Goal: Task Accomplishment & Management: Manage account settings

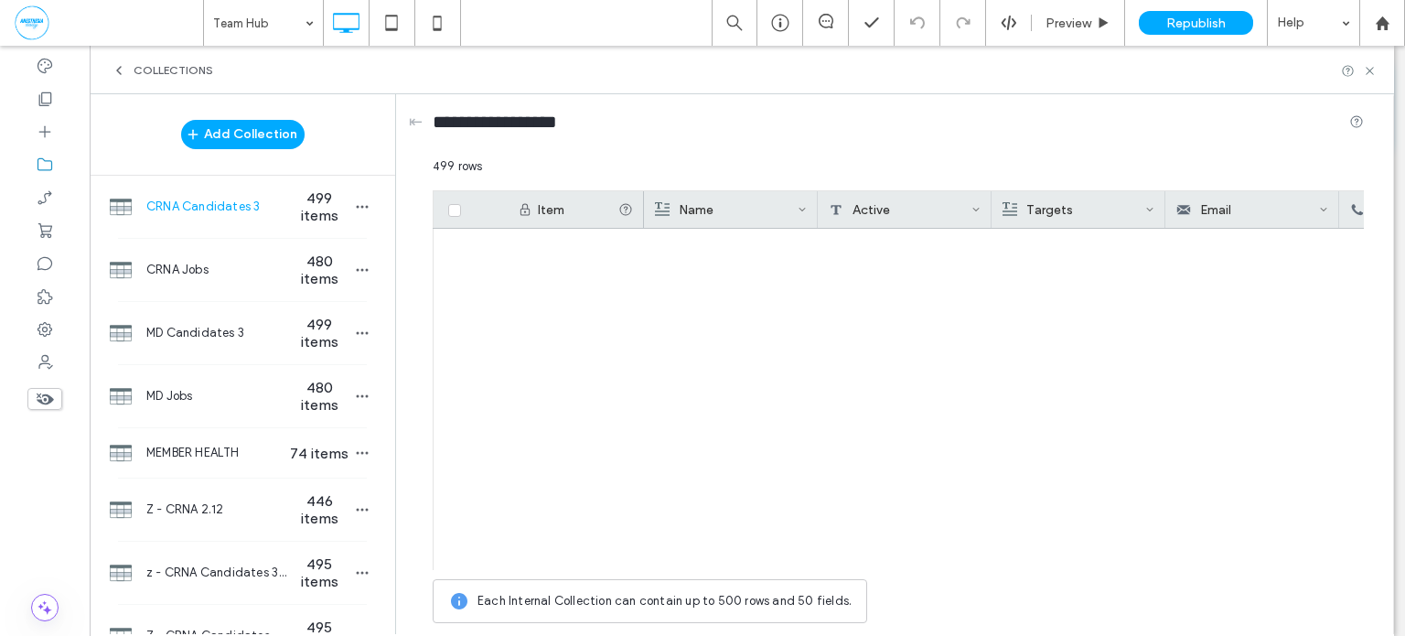
scroll to position [17039, 0]
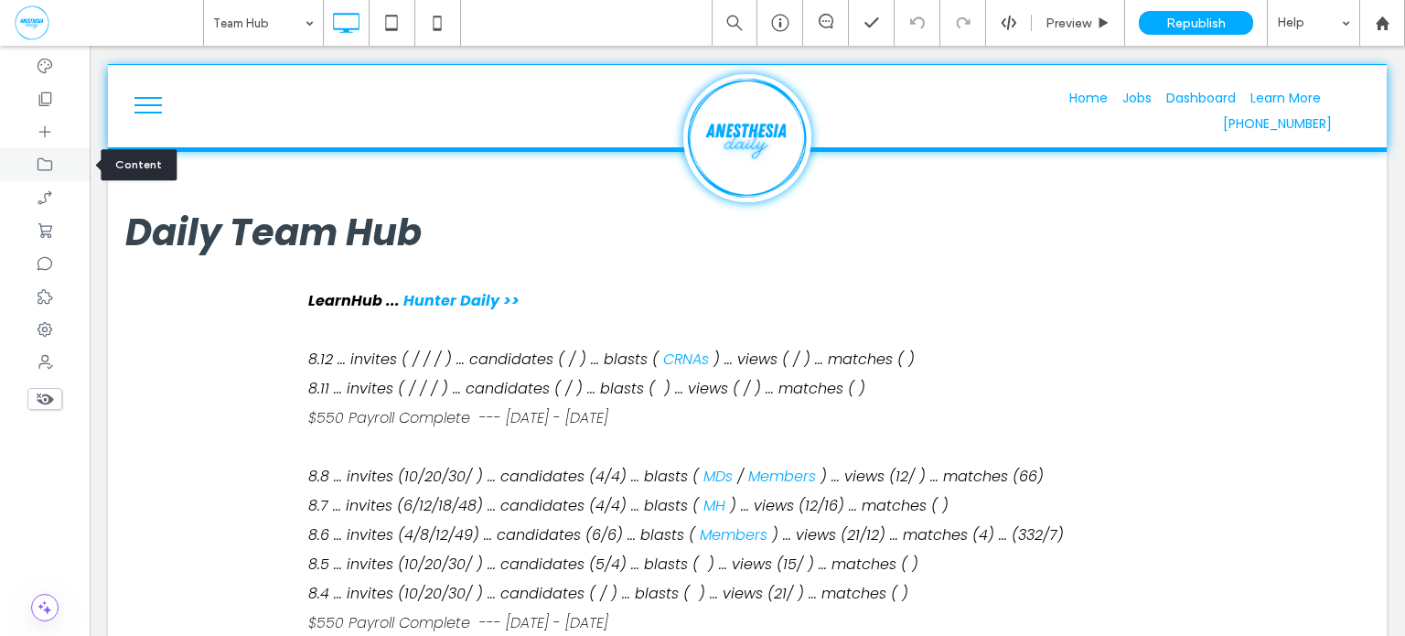
click at [44, 168] on icon at bounding box center [45, 165] width 18 height 18
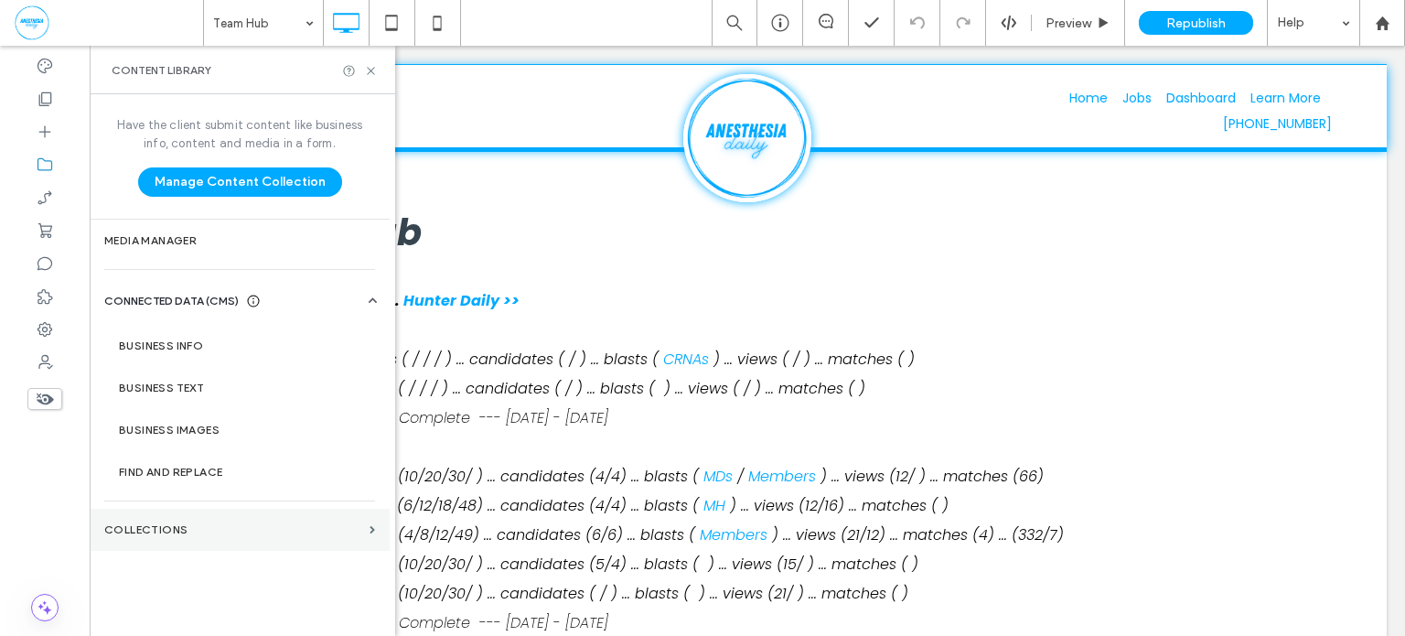
click at [161, 523] on label "Collections" at bounding box center [233, 529] width 258 height 13
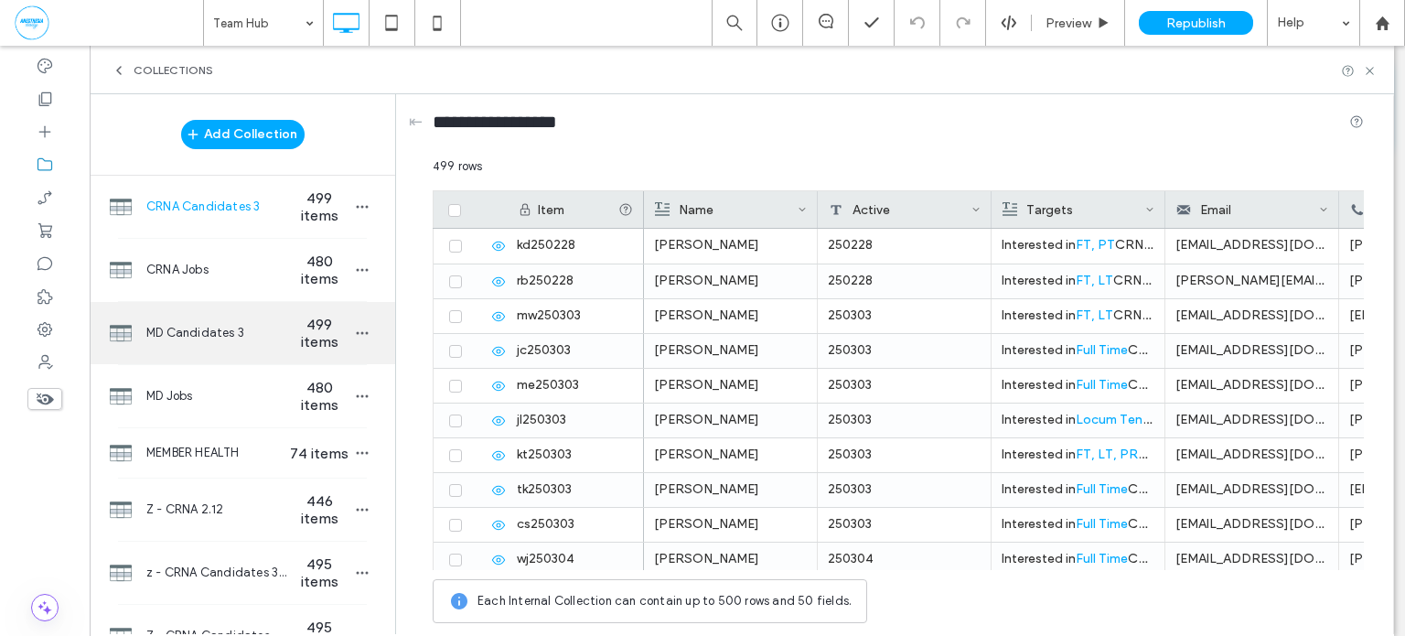
click at [230, 337] on span "MD Candidates 3" at bounding box center [216, 333] width 141 height 18
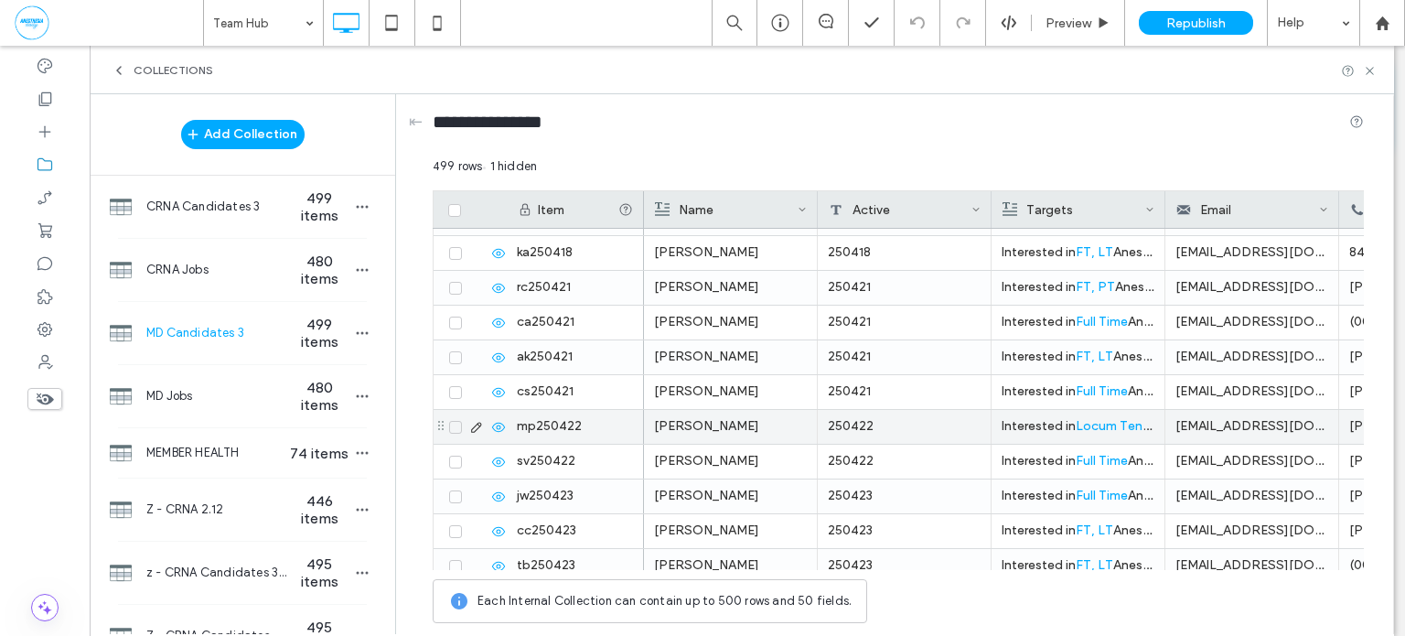
scroll to position [3828, 0]
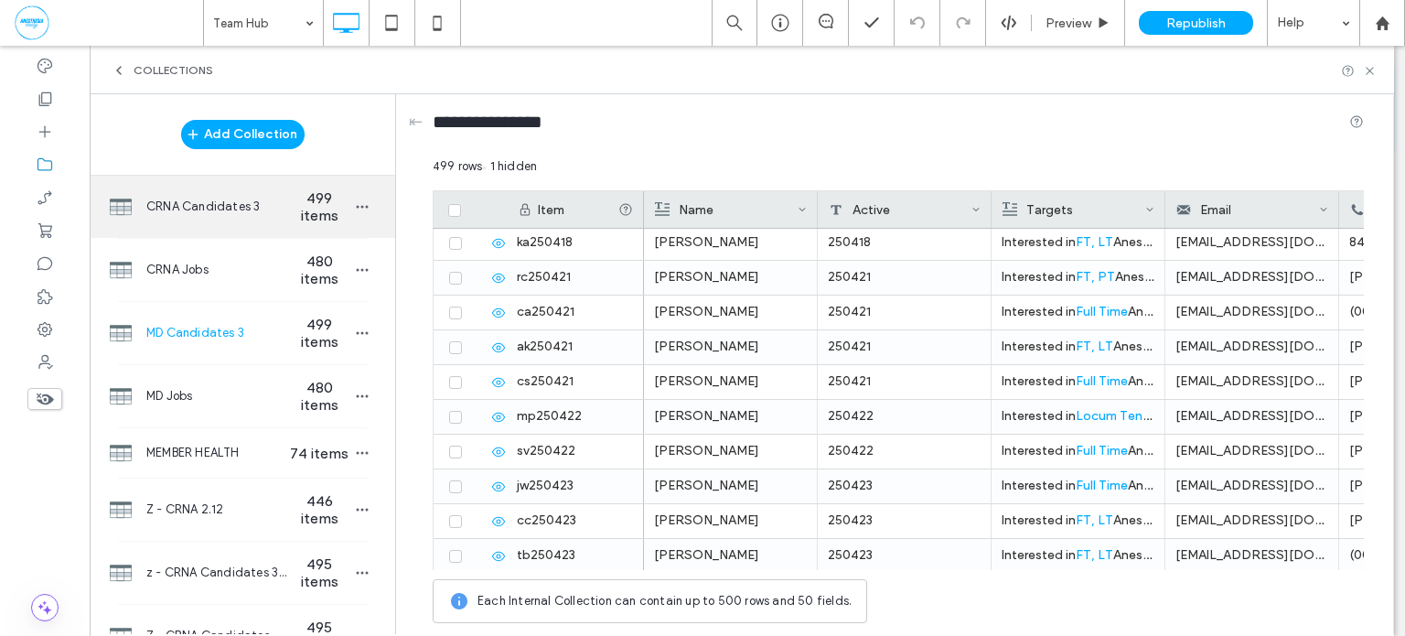
click at [251, 219] on div "CRNA Candidates 3 499 items" at bounding box center [243, 207] width 306 height 62
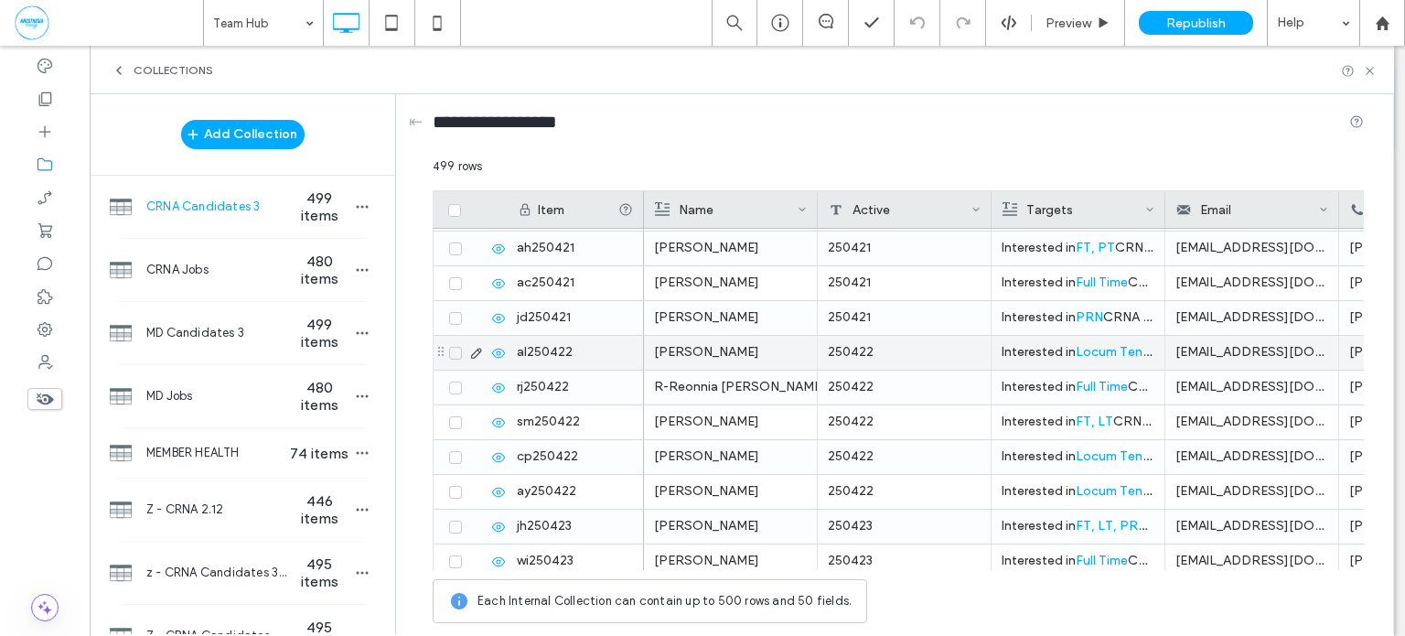
scroll to position [3798, 0]
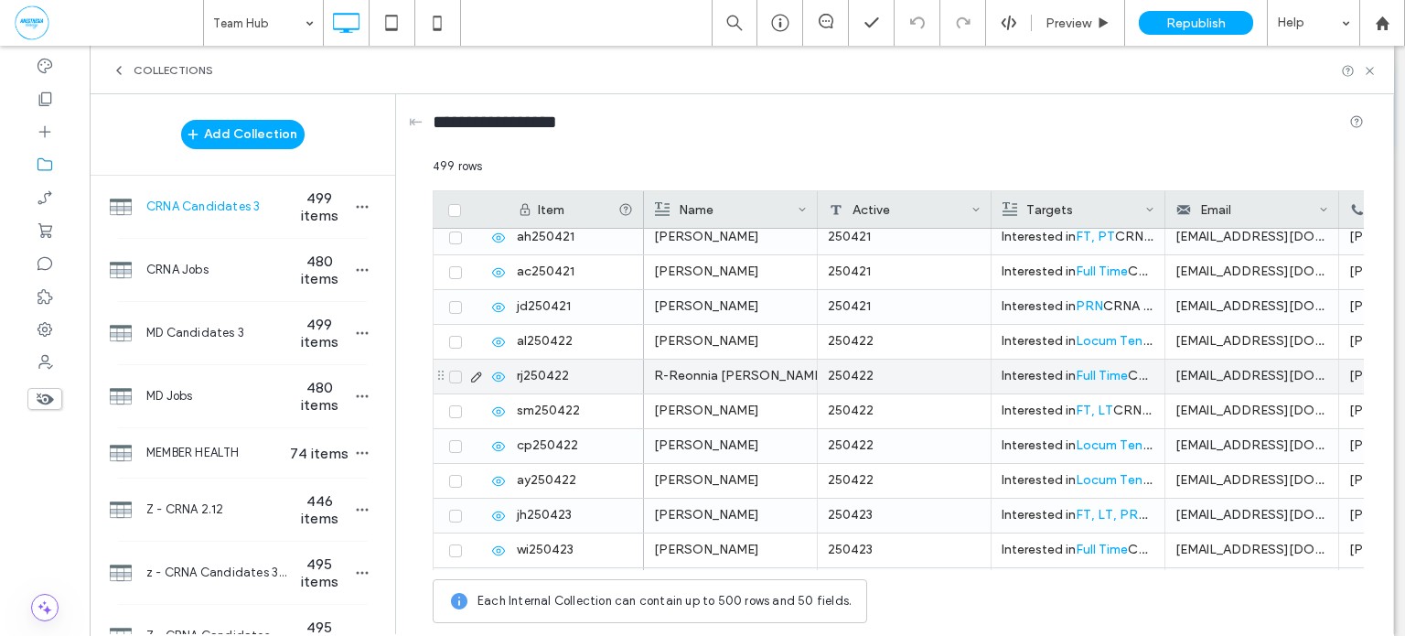
click at [456, 375] on icon at bounding box center [455, 376] width 6 height 5
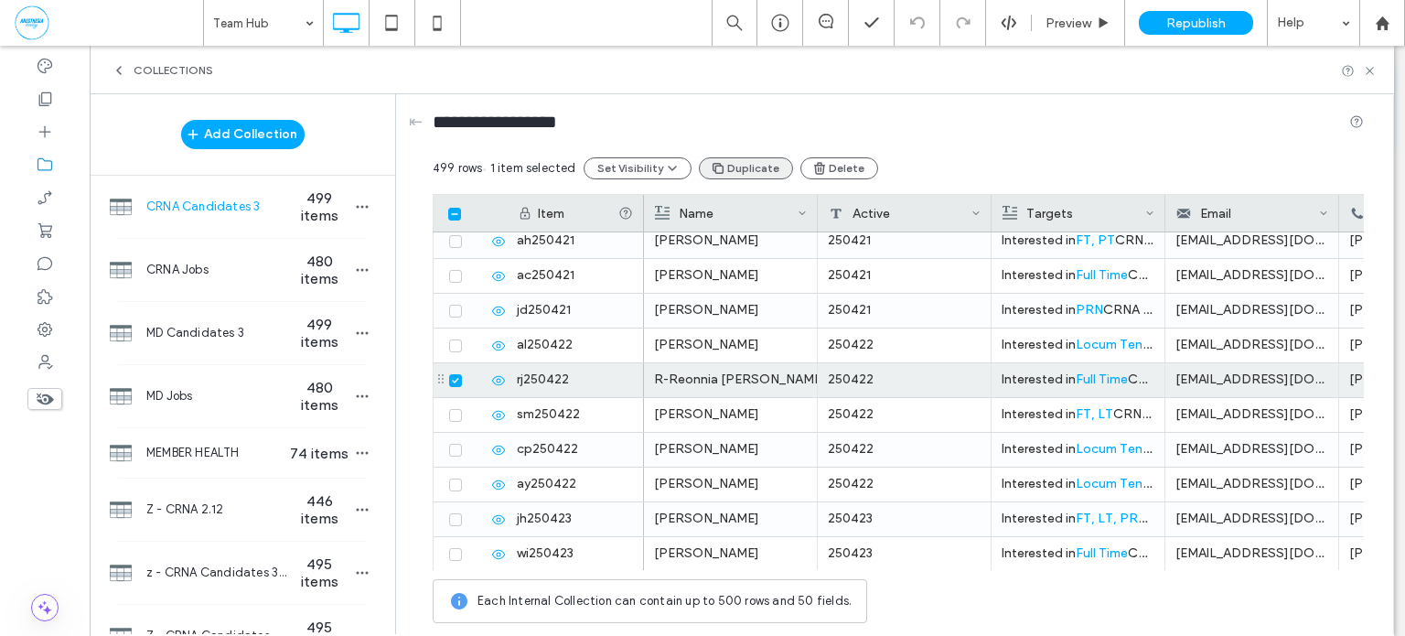
drag, startPoint x: 741, startPoint y: 163, endPoint x: 760, endPoint y: 156, distance: 20.3
click at [743, 162] on button "Duplicate" at bounding box center [746, 168] width 94 height 22
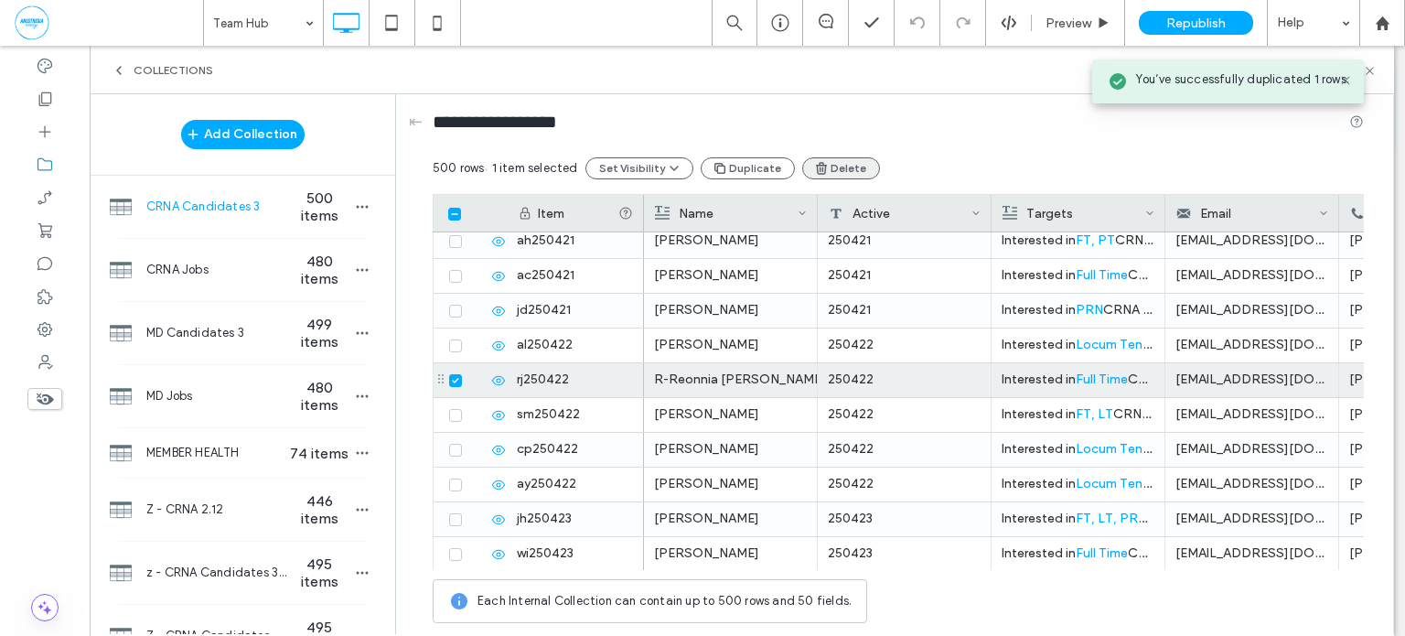
click at [824, 170] on button "Delete" at bounding box center [841, 168] width 78 height 22
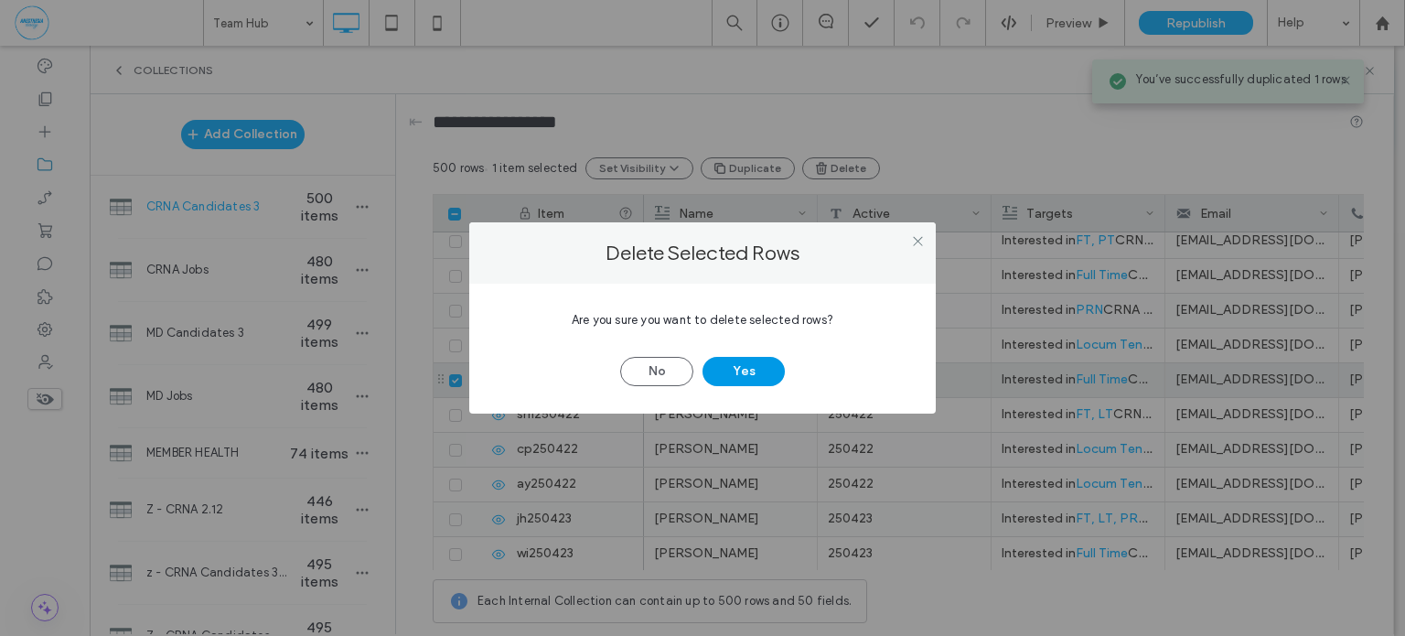
click at [760, 368] on button "Yes" at bounding box center [744, 371] width 82 height 29
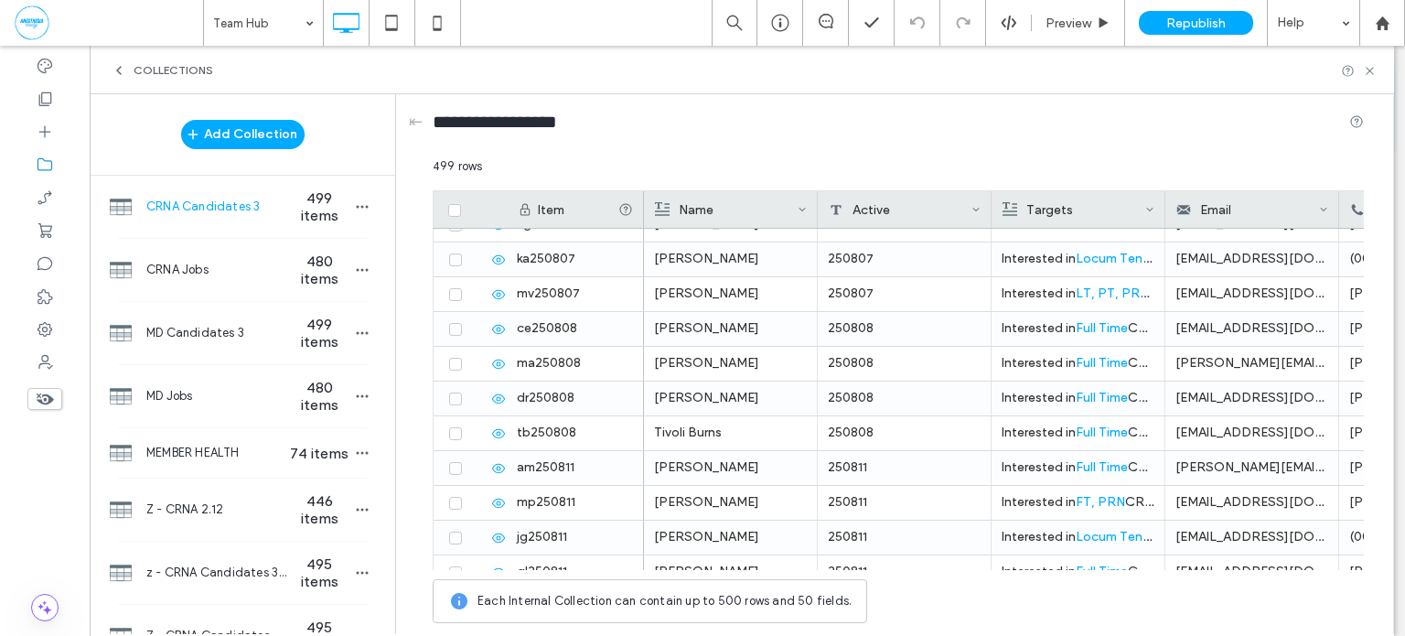
scroll to position [17039, 0]
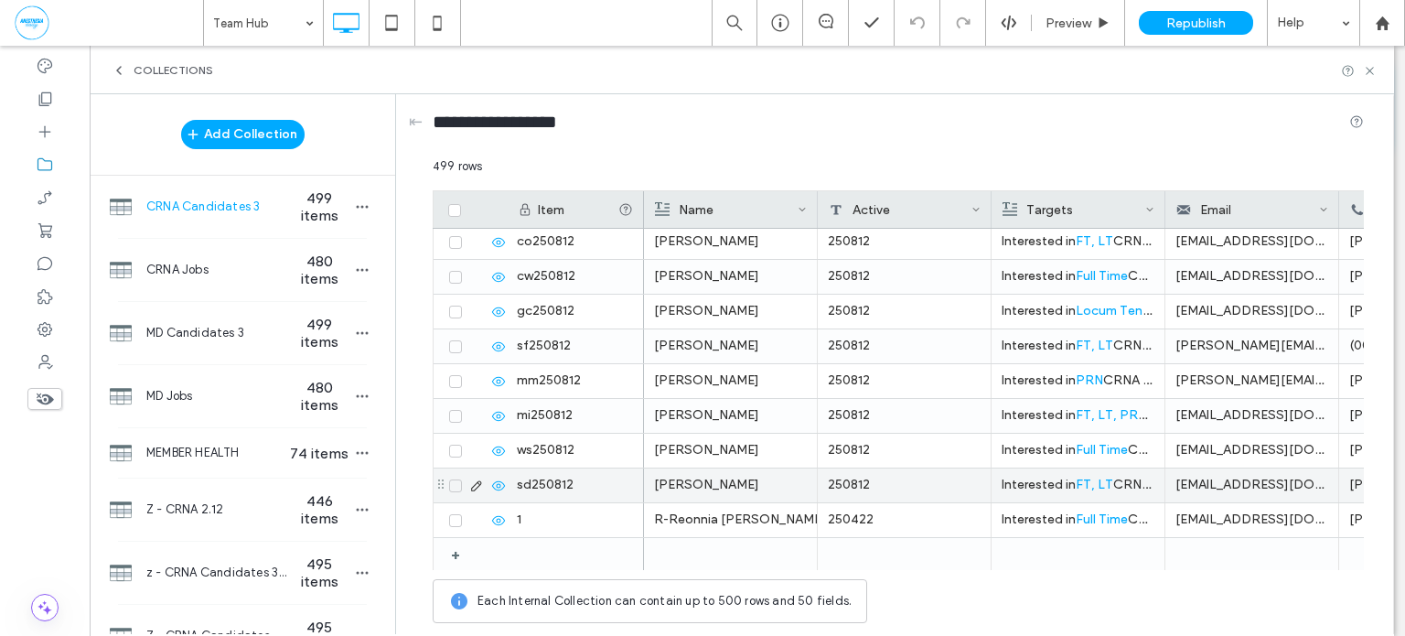
click at [920, 484] on div "250812" at bounding box center [905, 485] width 174 height 34
type input "********"
click at [355, 210] on icon "button" at bounding box center [362, 206] width 15 height 15
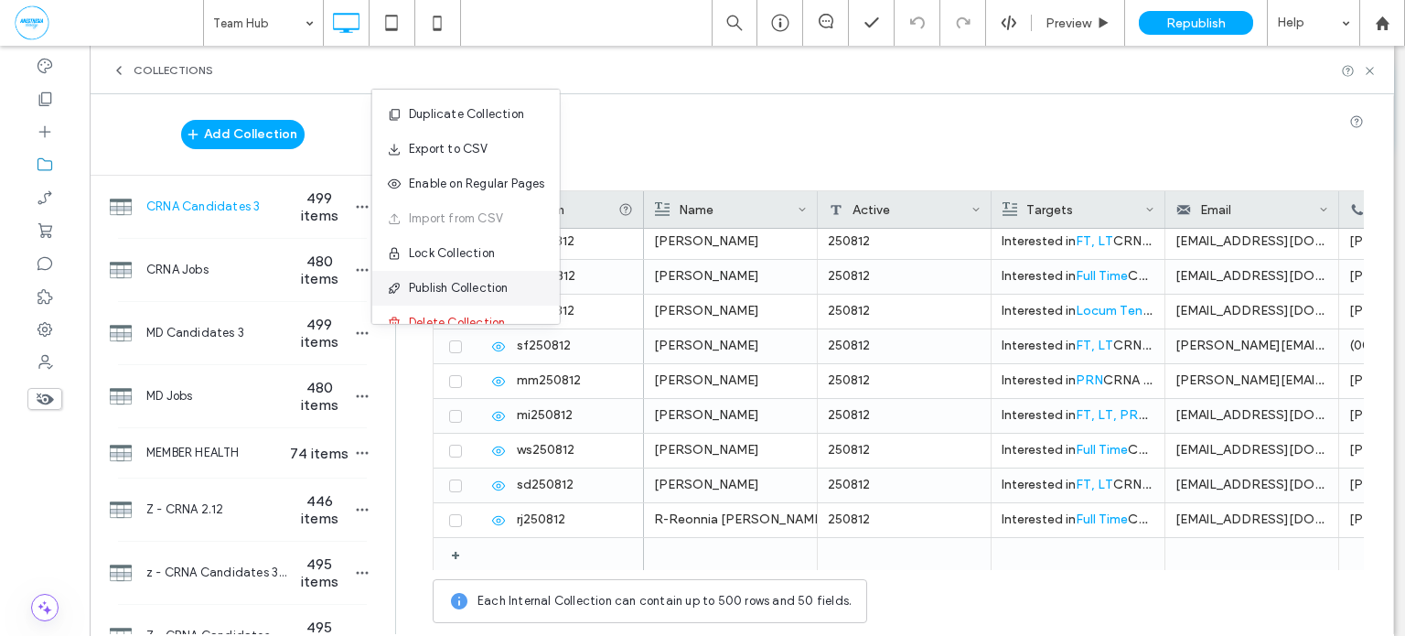
click at [466, 282] on span "Publish Collection" at bounding box center [459, 288] width 100 height 18
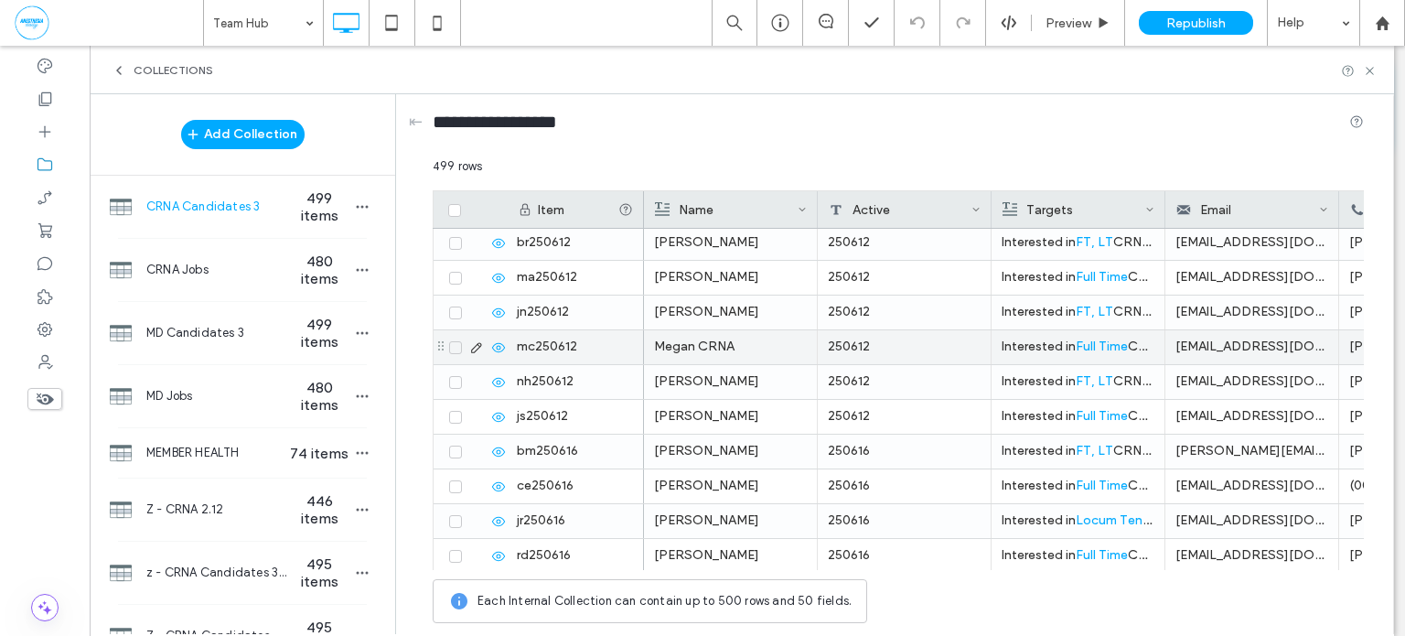
scroll to position [9964, 0]
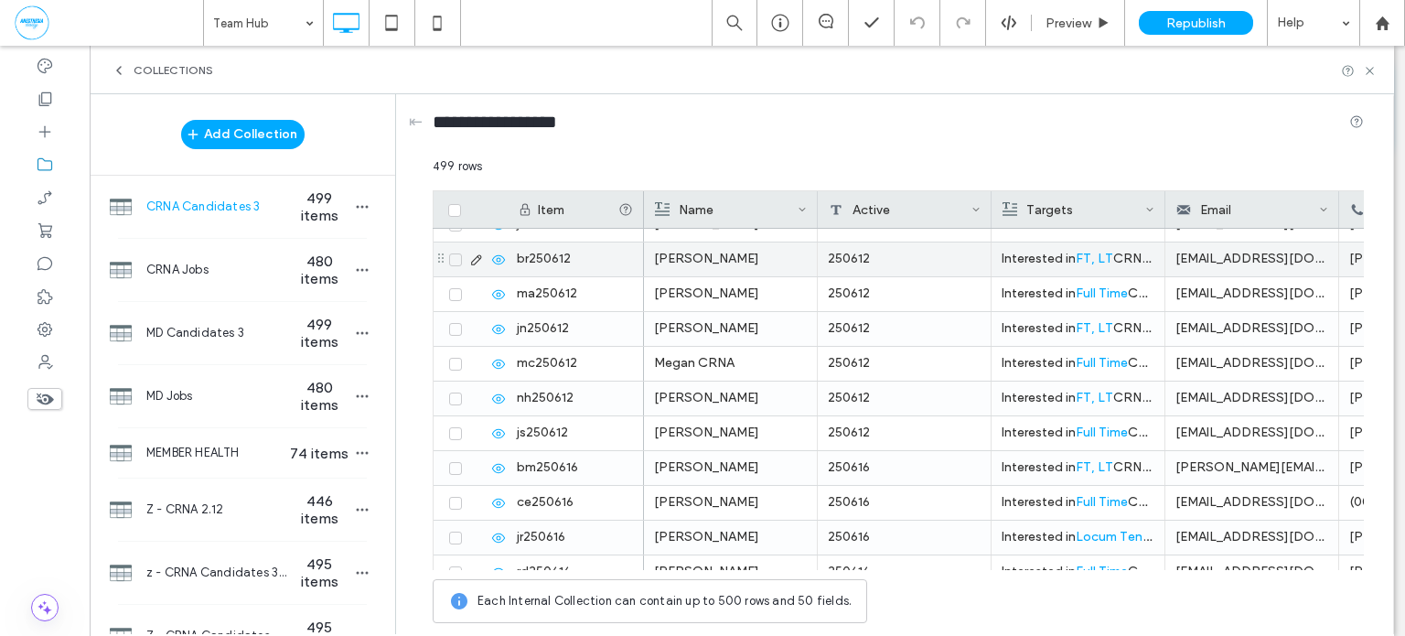
click at [449, 258] on span at bounding box center [455, 259] width 13 height 13
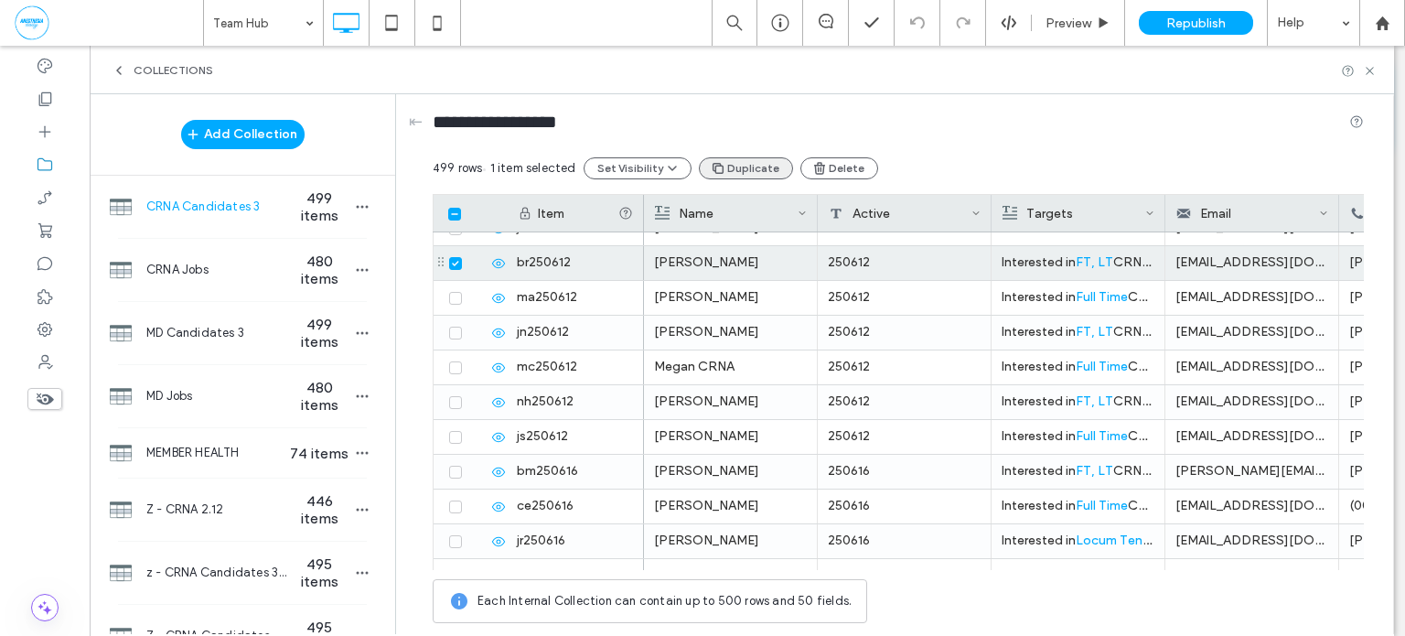
click at [747, 170] on button "Duplicate" at bounding box center [746, 168] width 94 height 22
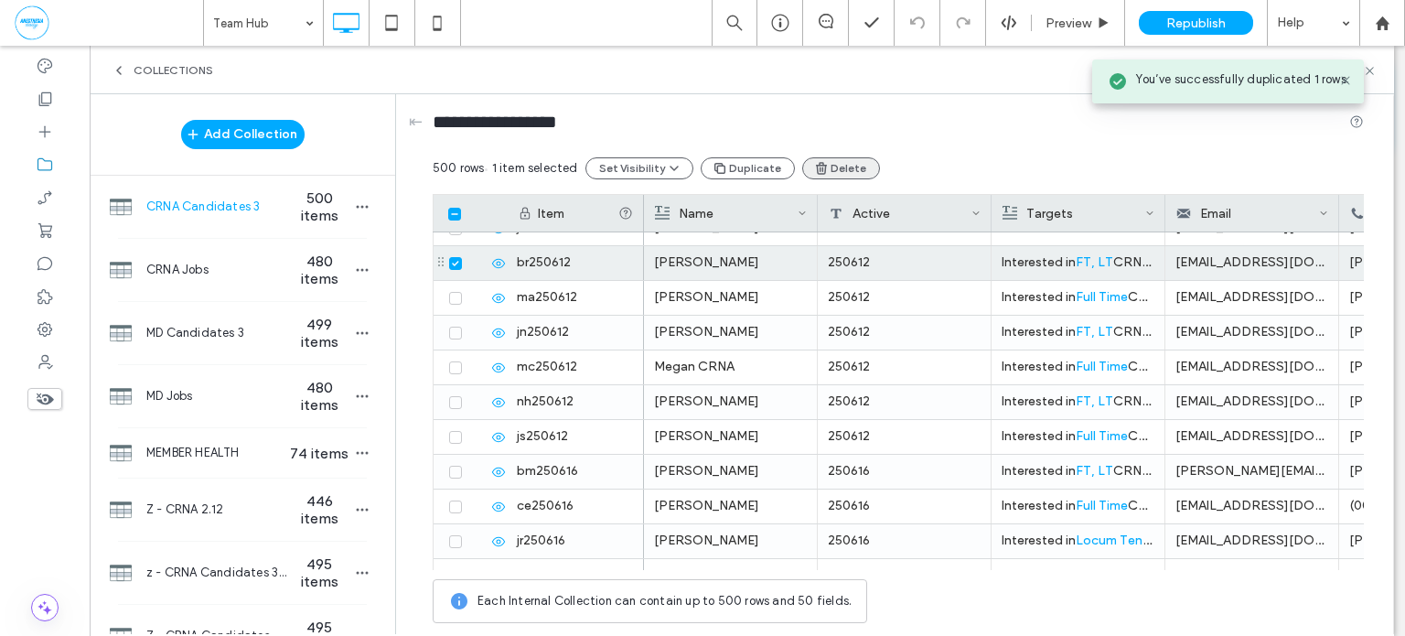
click at [817, 169] on icon "button" at bounding box center [821, 168] width 15 height 15
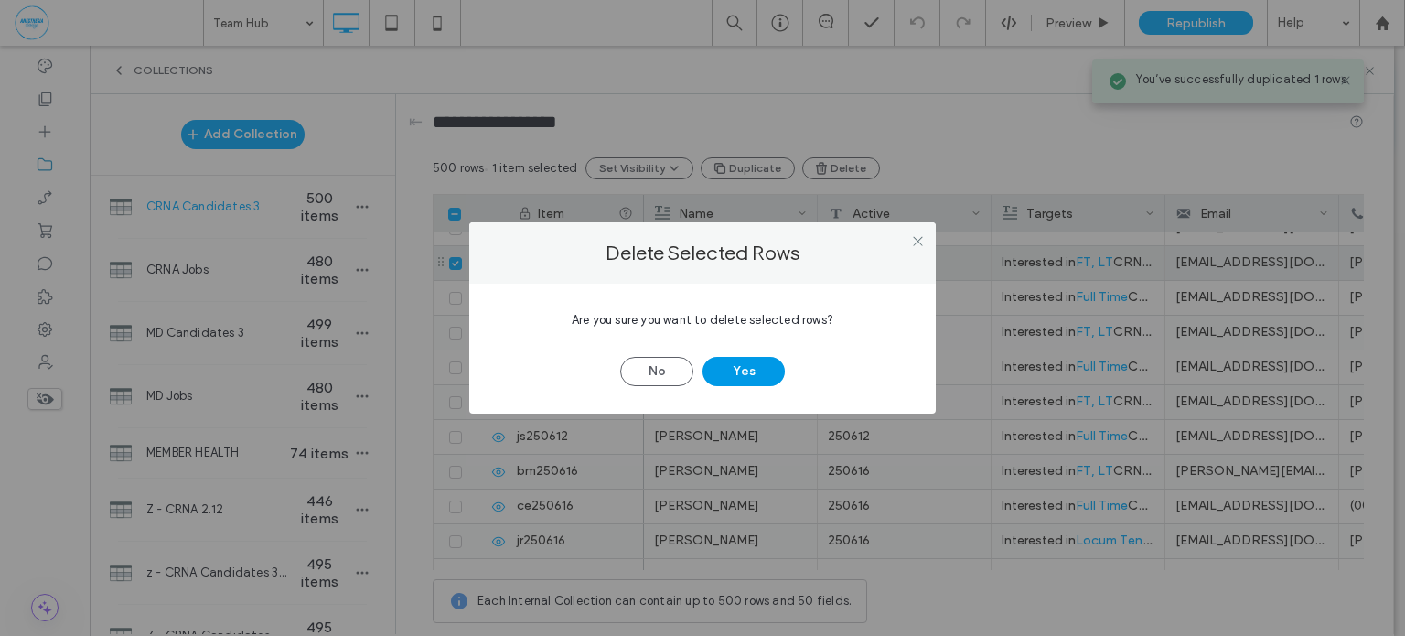
click at [751, 376] on button "Yes" at bounding box center [744, 371] width 82 height 29
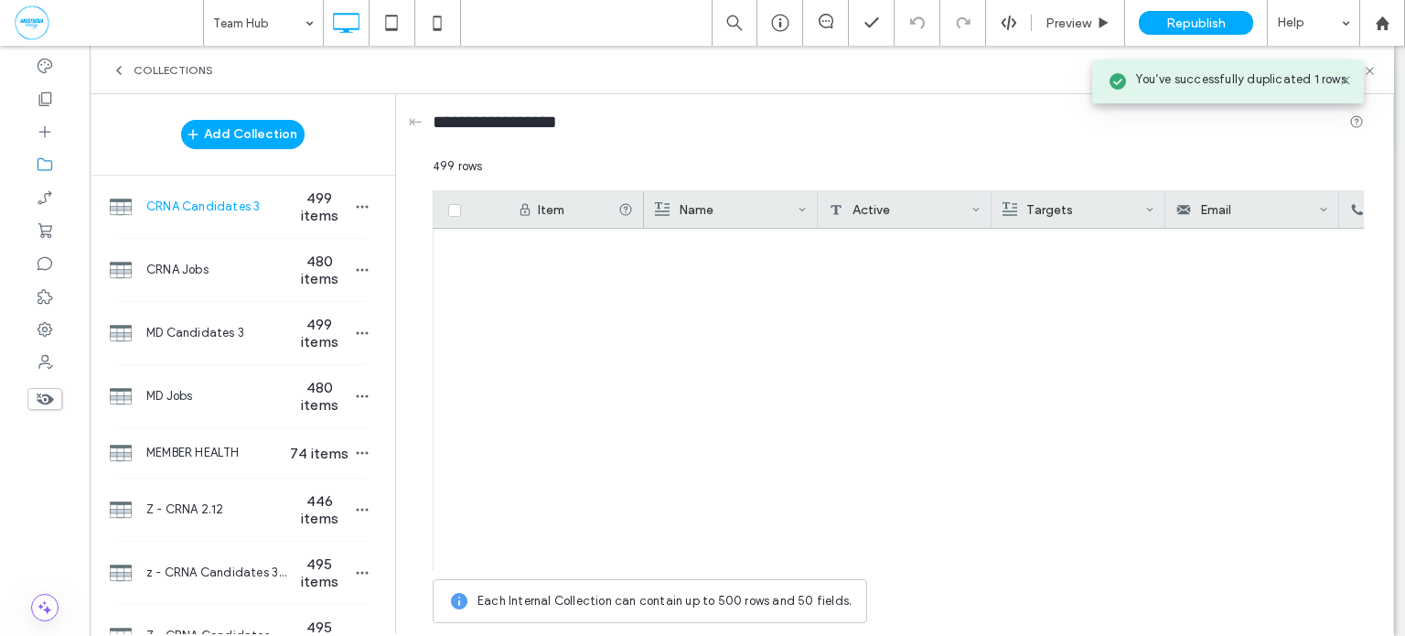
scroll to position [17039, 0]
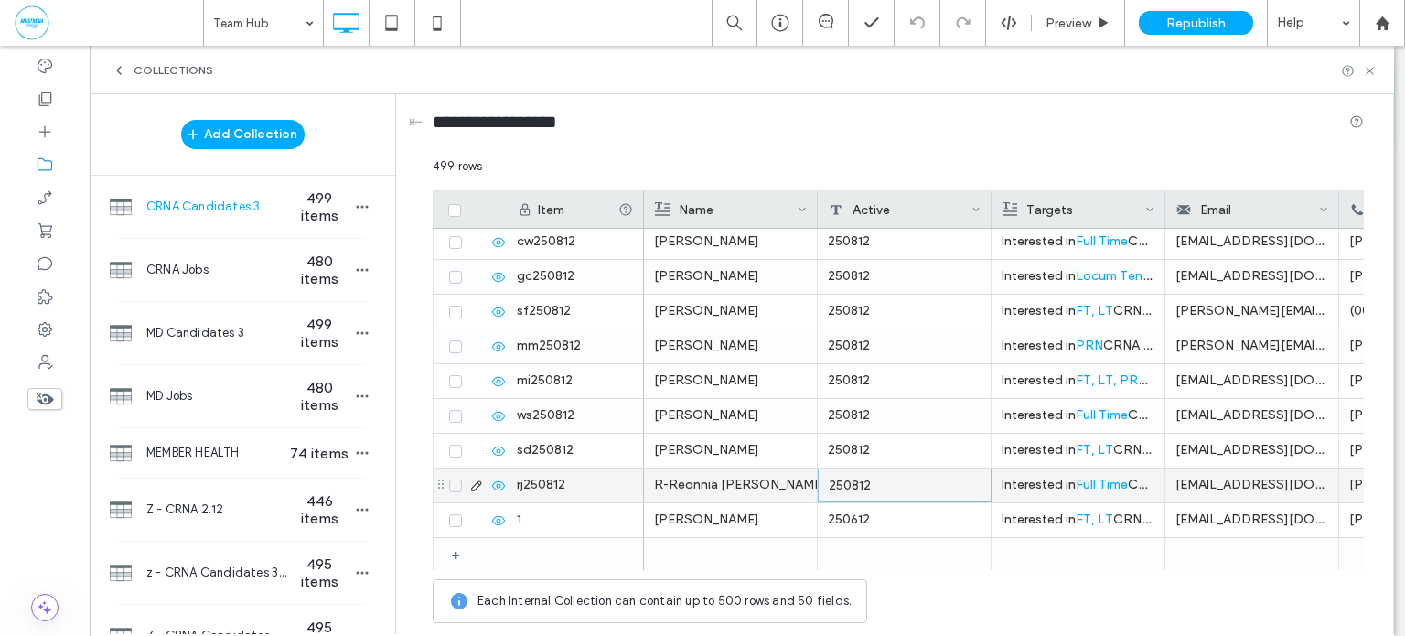
click at [912, 482] on div "250812" at bounding box center [905, 485] width 174 height 34
type input "********"
click at [355, 203] on icon "button" at bounding box center [362, 206] width 15 height 15
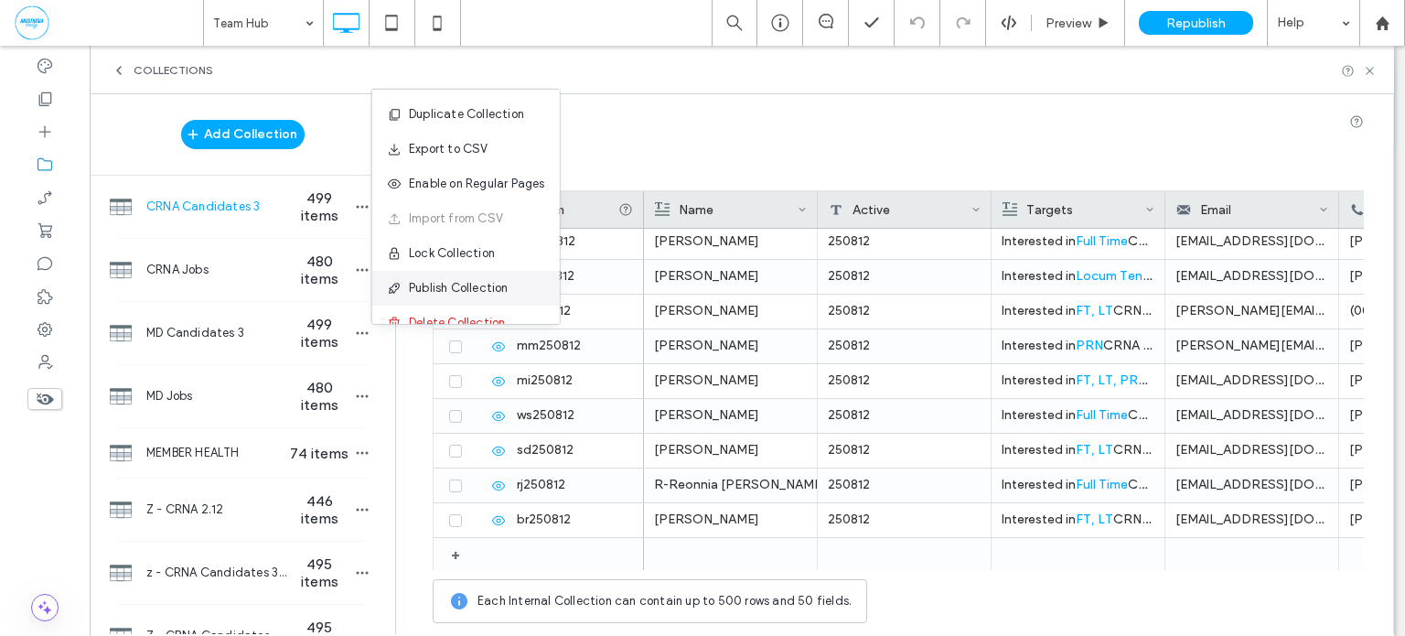
click at [452, 276] on div "Publish Collection" at bounding box center [466, 288] width 188 height 35
